Goal: Task Accomplishment & Management: Manage account settings

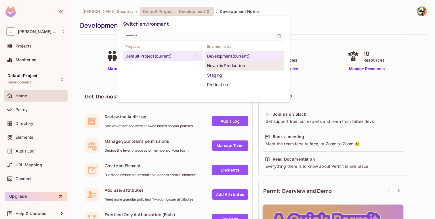
click at [223, 69] on li "Novartis Production" at bounding box center [244, 65] width 79 height 9
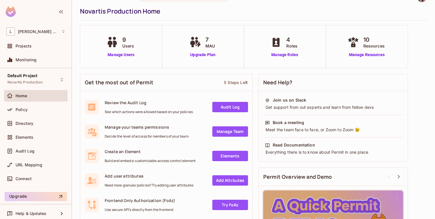
scroll to position [19, 0]
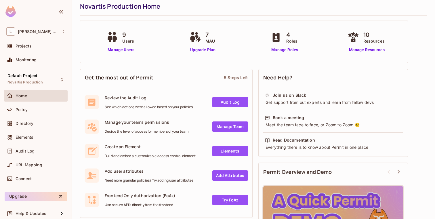
click at [119, 46] on div "9 Users Manage Users" at bounding box center [121, 41] width 32 height 22
click at [119, 47] on div "9 Users Manage Users" at bounding box center [121, 41] width 32 height 22
click at [119, 49] on link "Manage Users" at bounding box center [121, 50] width 32 height 6
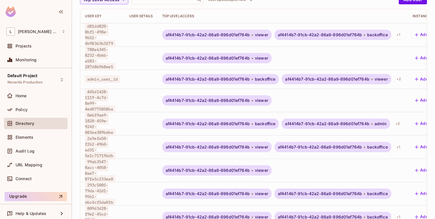
scroll to position [59, 0]
